Goal: Understand process/instructions: Learn how to perform a task or action

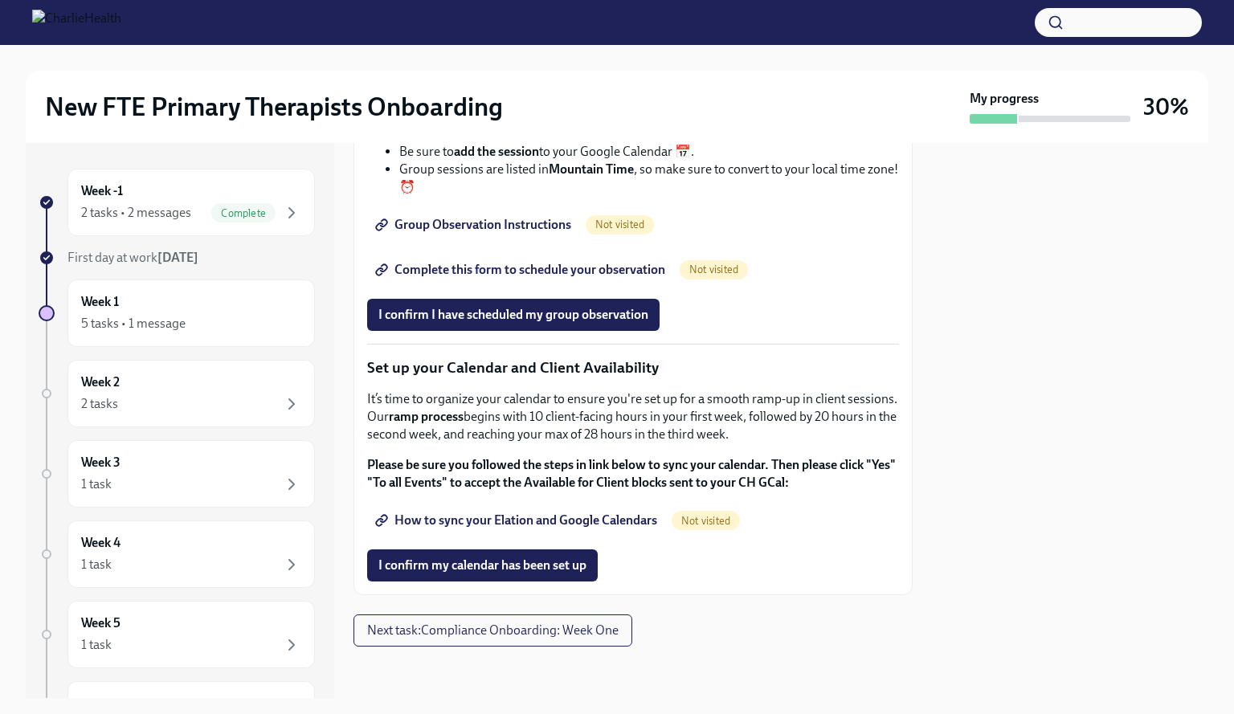
scroll to position [2470, 0]
click at [802, 301] on div "I confirm I have scheduled my group observation" at bounding box center [633, 315] width 532 height 32
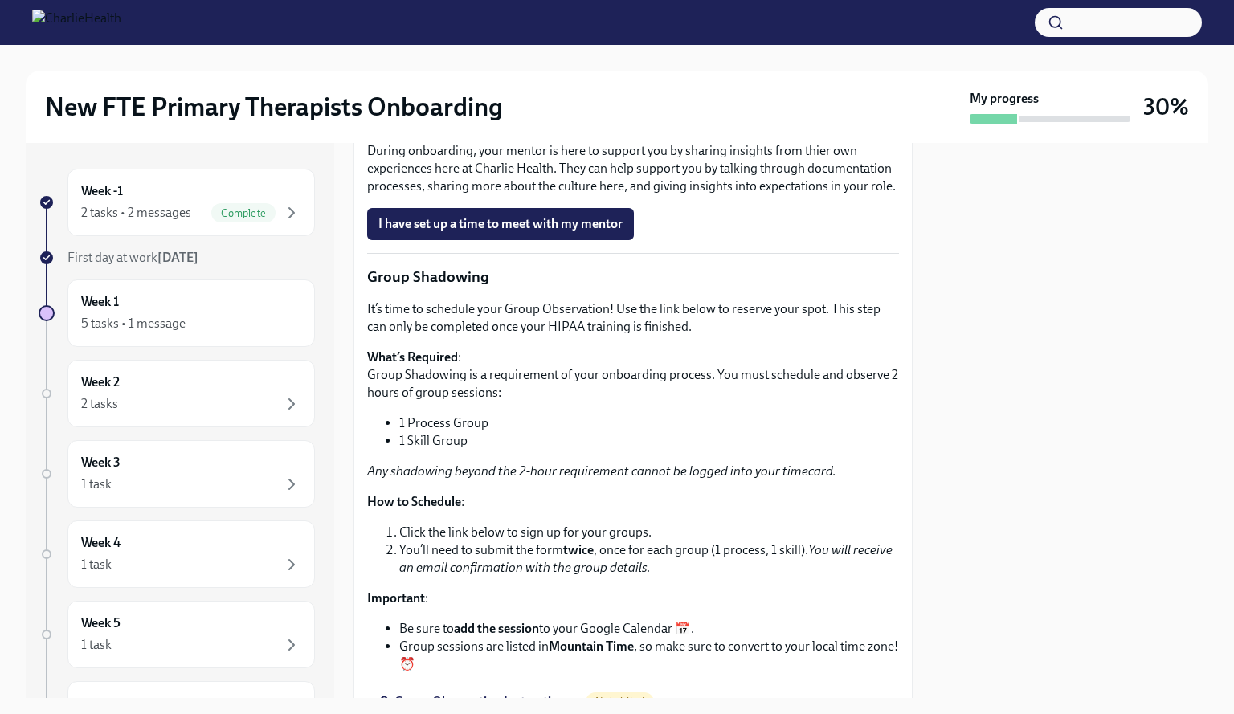
scroll to position [1732, 0]
click at [616, 16] on button "I have set up a time to meet with my supervisor" at bounding box center [509, 0] width 284 height 32
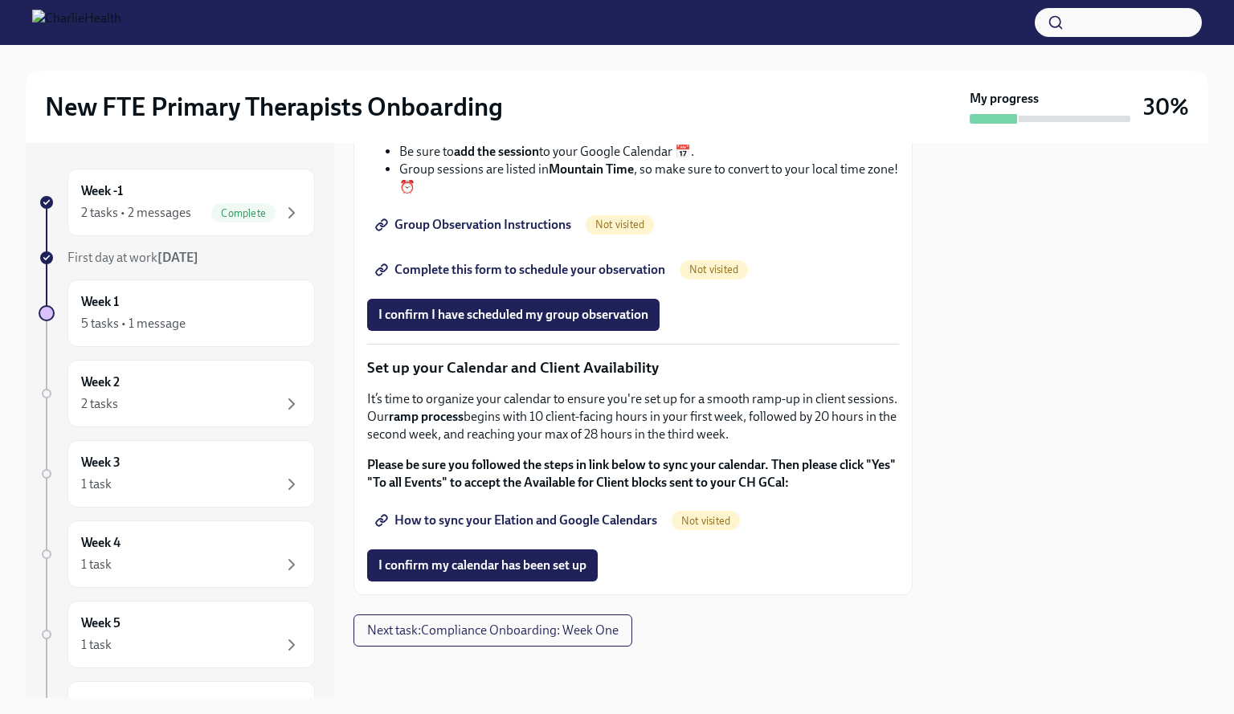
scroll to position [2426, 0]
click at [583, 639] on span "Next task : Compliance Onboarding: Week One" at bounding box center [493, 631] width 252 height 16
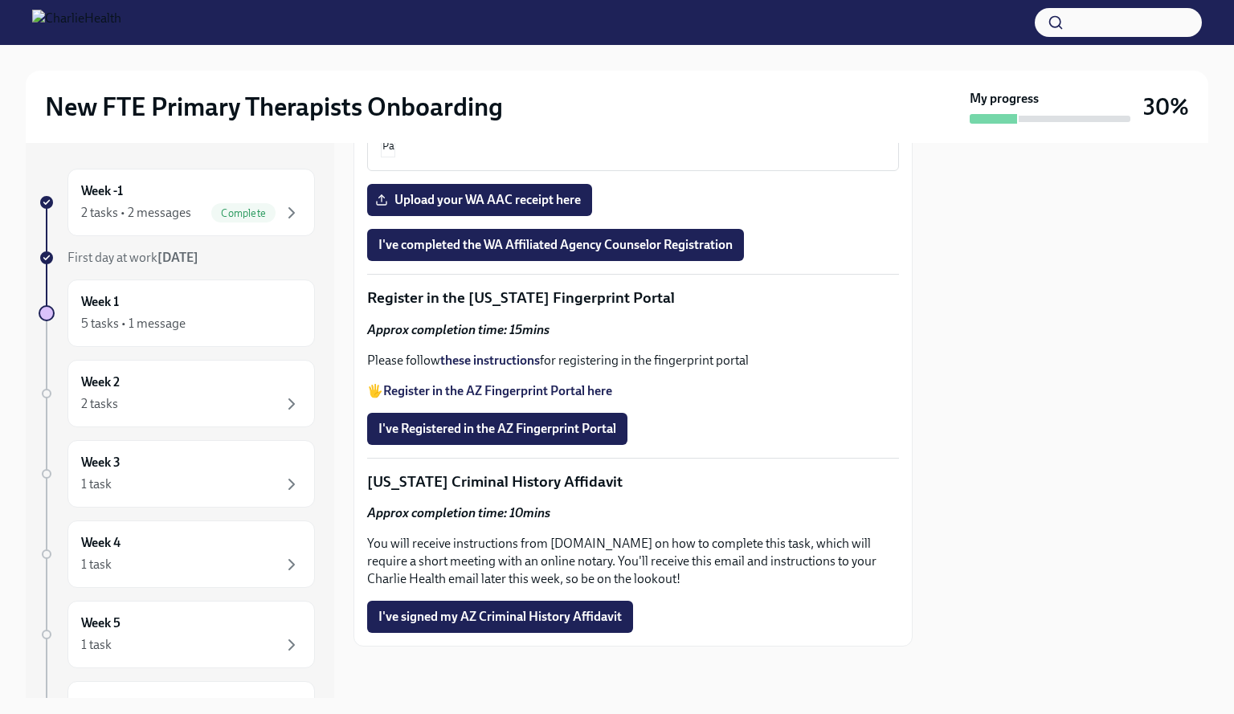
scroll to position [2160, 0]
click at [164, 324] on div "5 tasks • 1 message" at bounding box center [133, 324] width 104 height 18
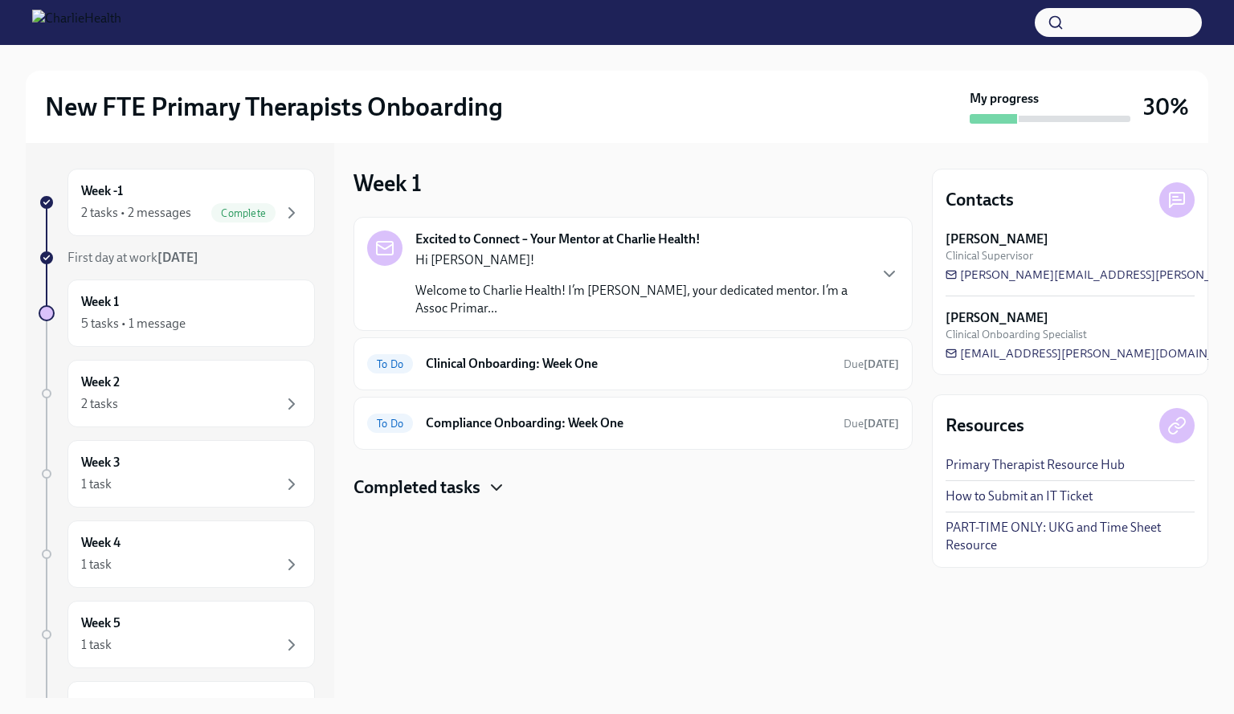
click at [489, 484] on icon "button" at bounding box center [496, 487] width 19 height 19
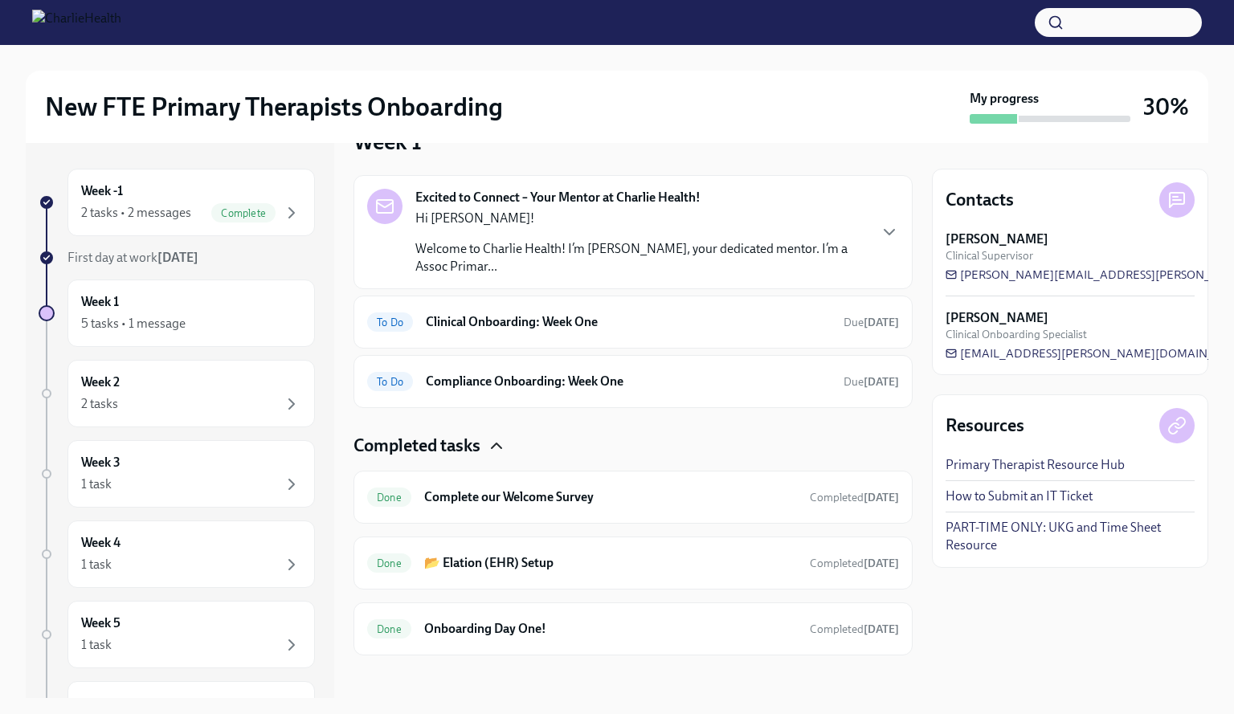
scroll to position [51, 0]
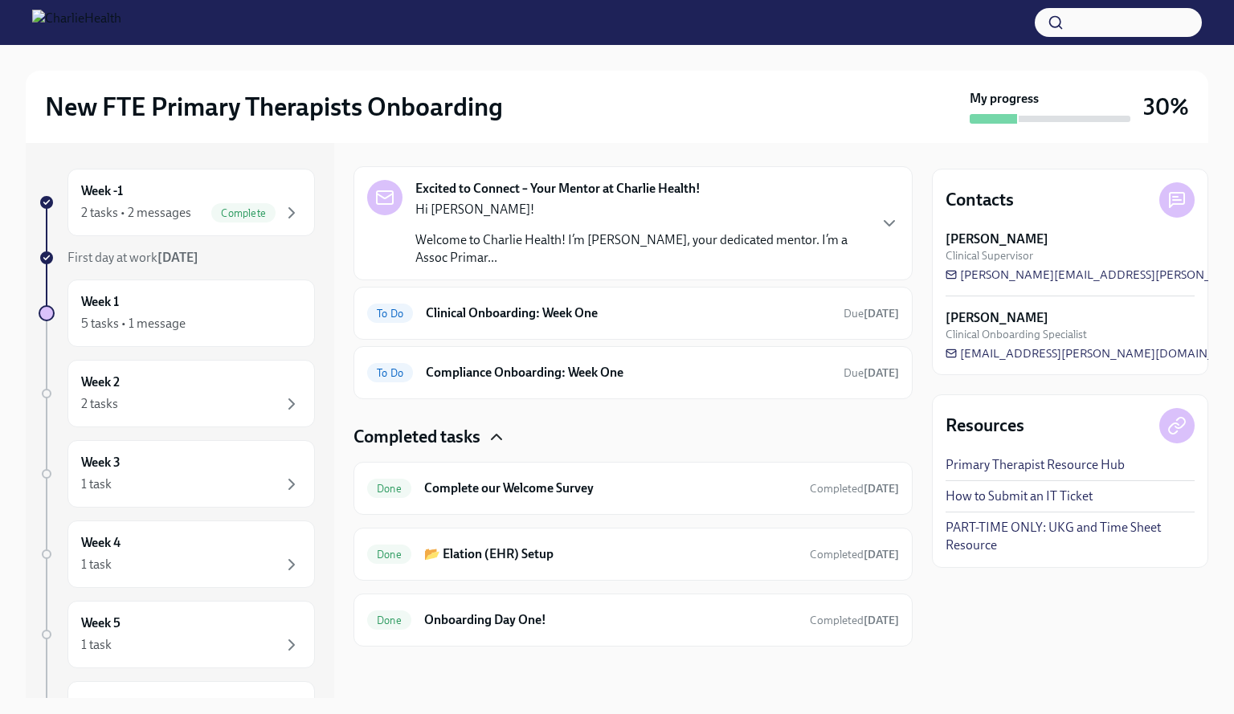
click at [866, 221] on div "Excited to Connect – Your Mentor at Charlie Health! Hi [PERSON_NAME]! Welcome t…" at bounding box center [633, 223] width 532 height 87
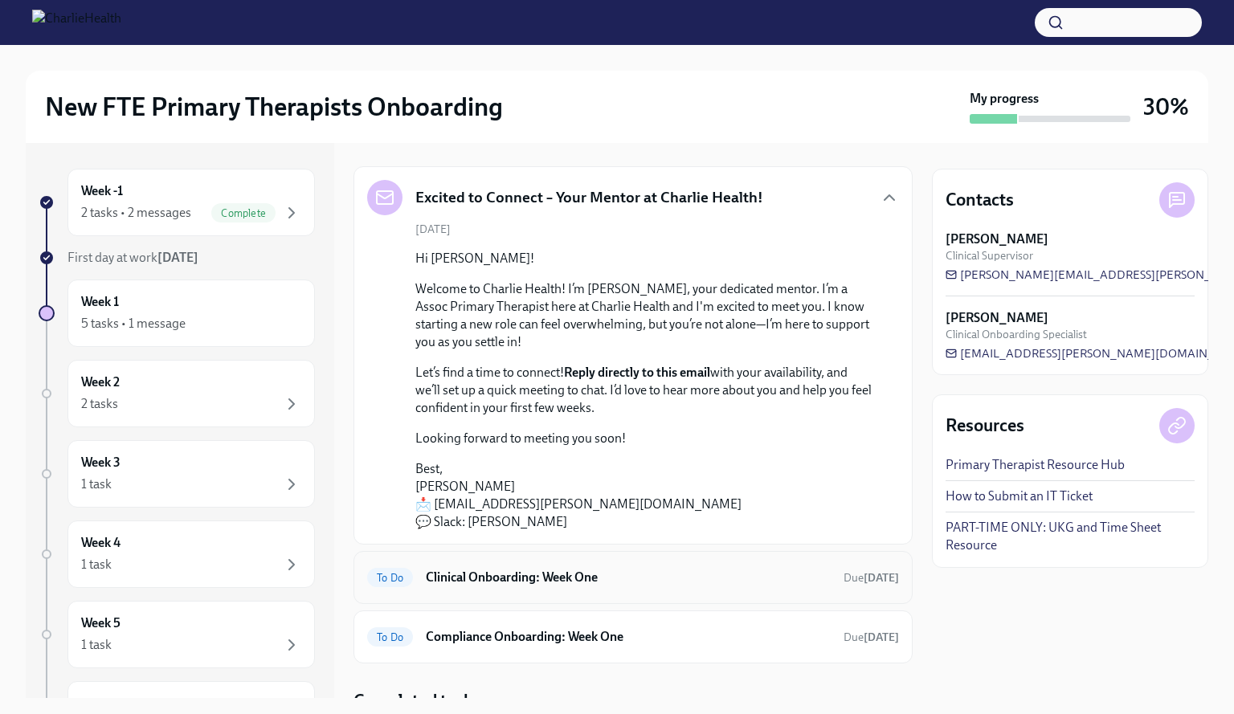
click at [723, 578] on h6 "Clinical Onboarding: Week One" at bounding box center [628, 578] width 405 height 18
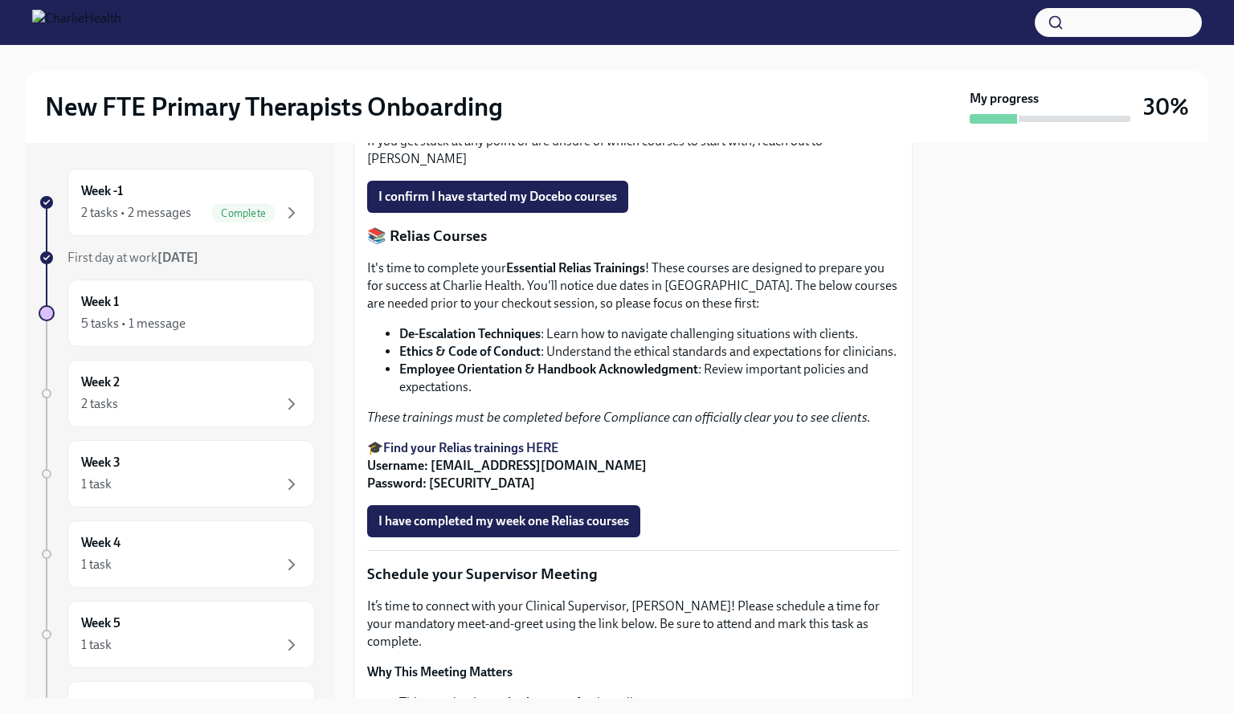
scroll to position [831, 0]
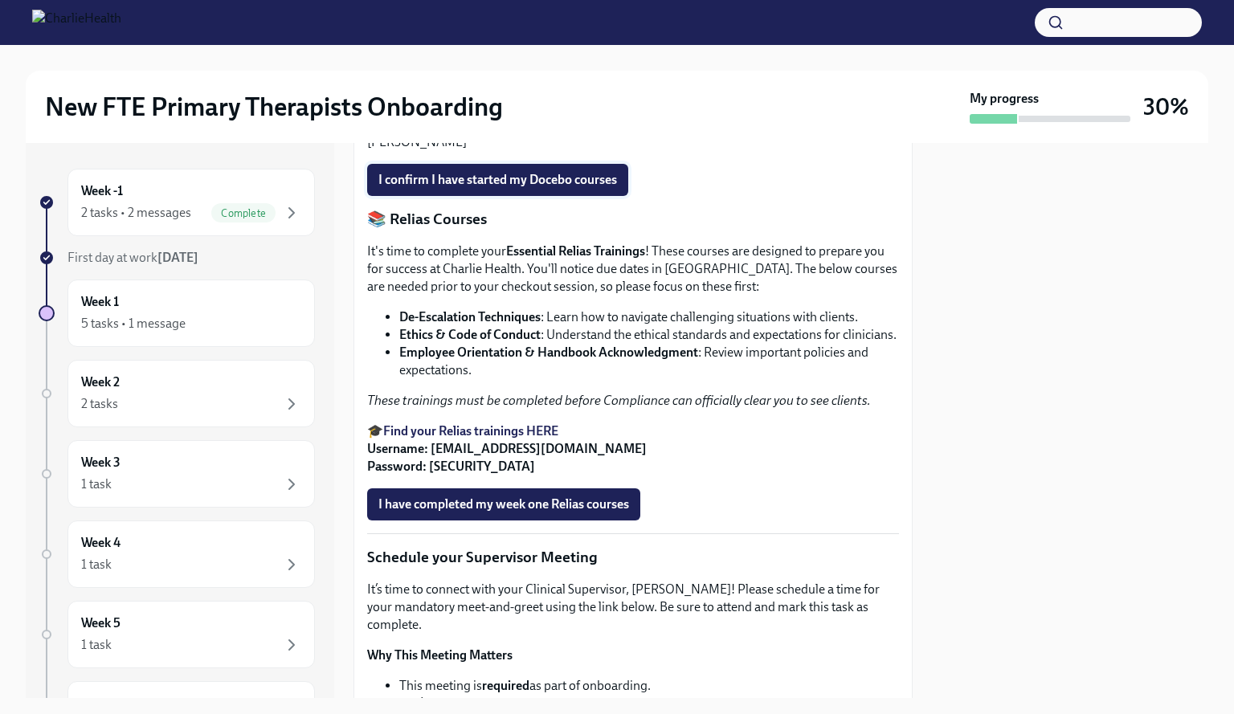
click at [577, 188] on span "I confirm I have started my Docebo courses" at bounding box center [498, 180] width 239 height 16
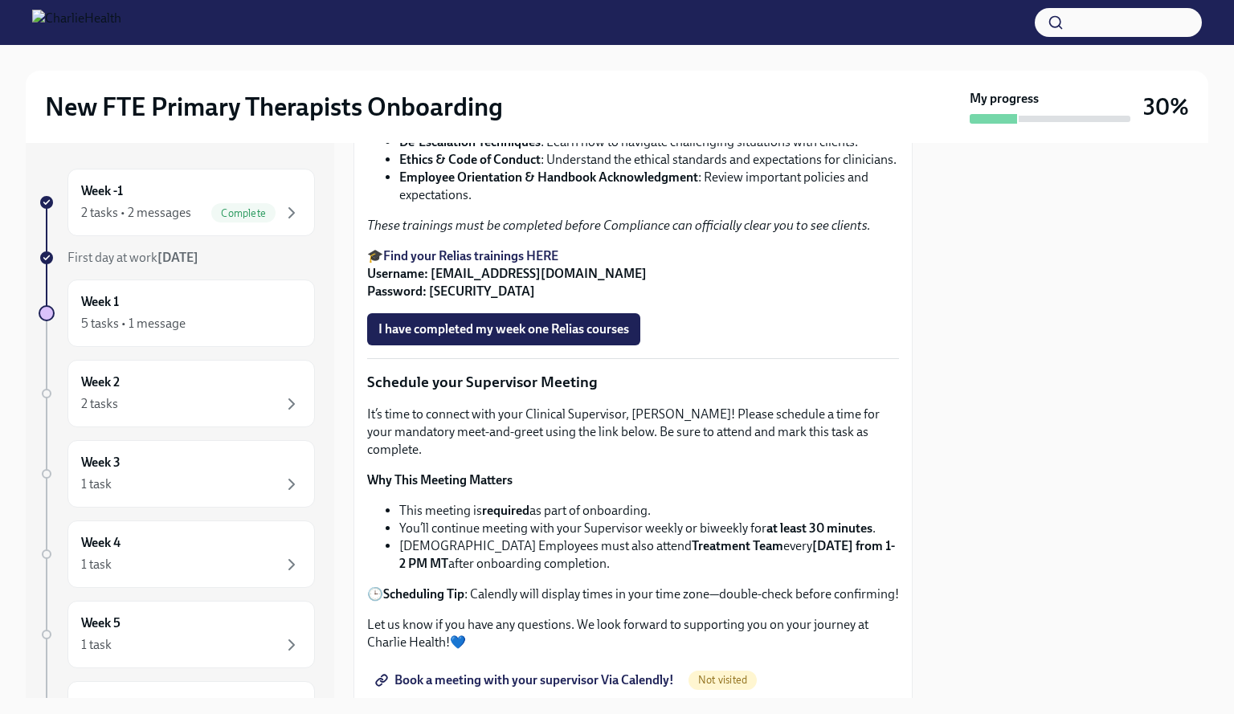
scroll to position [1011, 0]
